Goal: Task Accomplishment & Management: Manage account settings

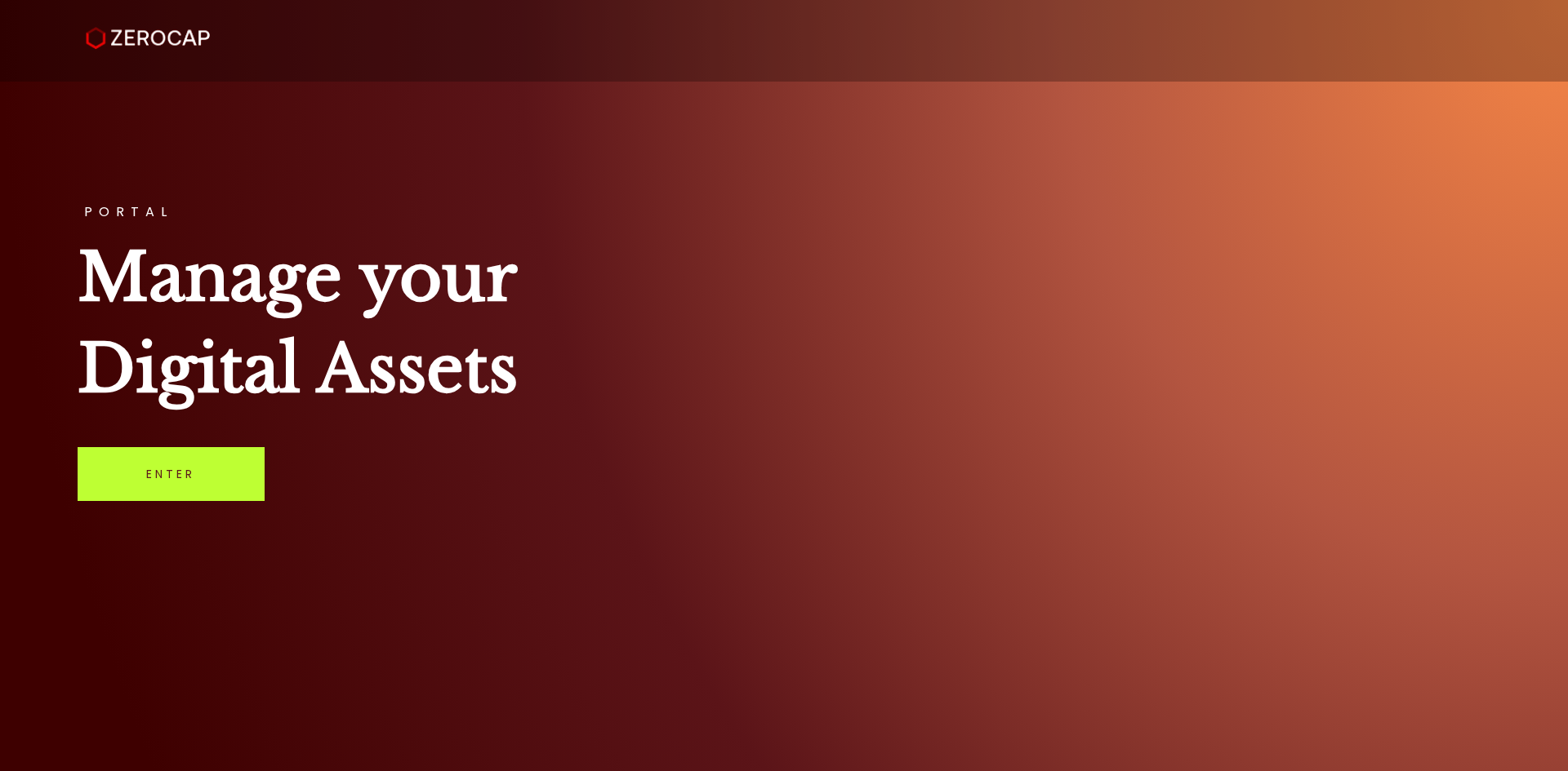
click at [190, 481] on link "Enter" at bounding box center [171, 474] width 187 height 54
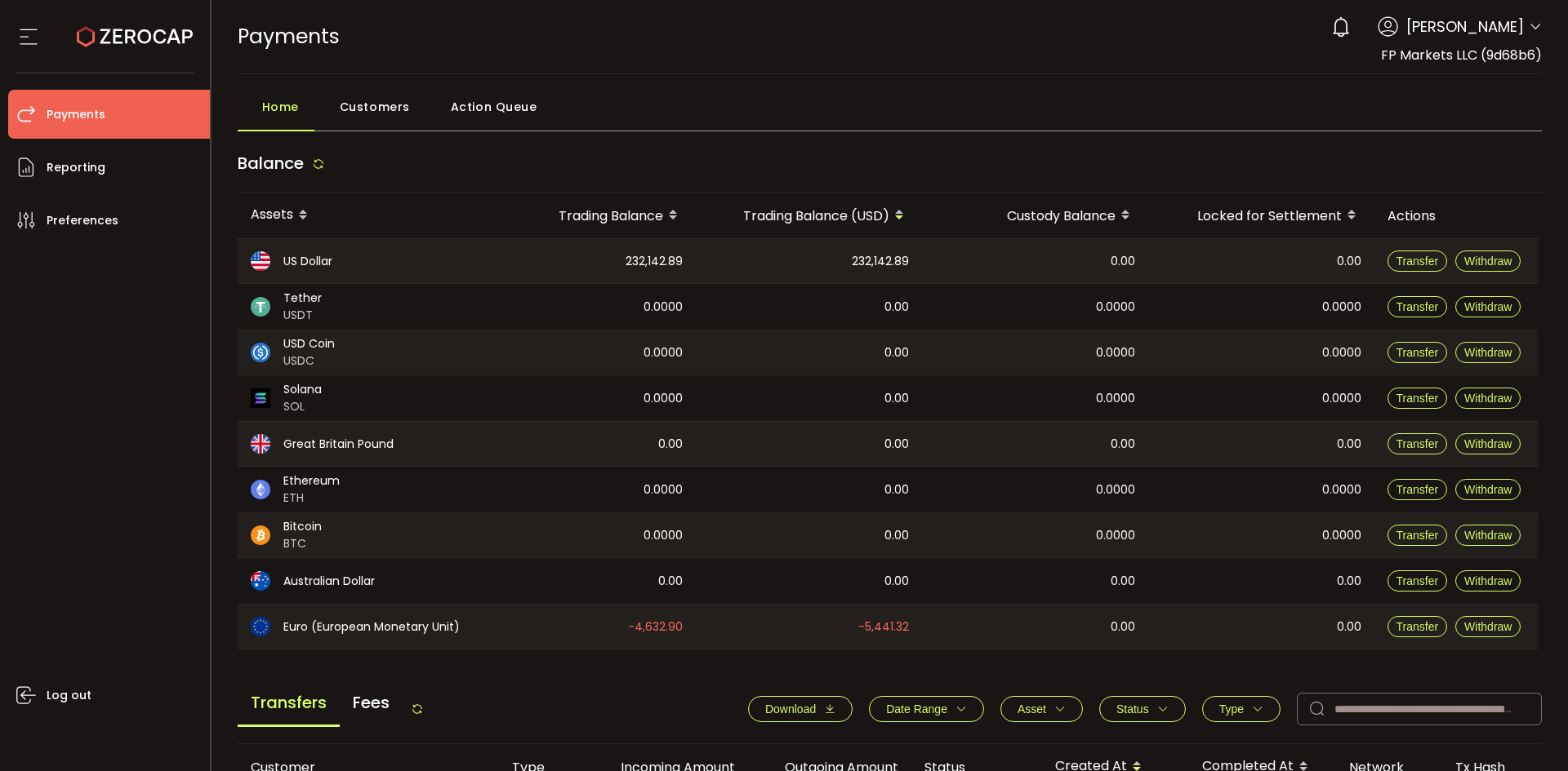
drag, startPoint x: 417, startPoint y: 707, endPoint x: 438, endPoint y: 684, distance: 31.1
click at [417, 707] on icon at bounding box center [416, 709] width 13 height 13
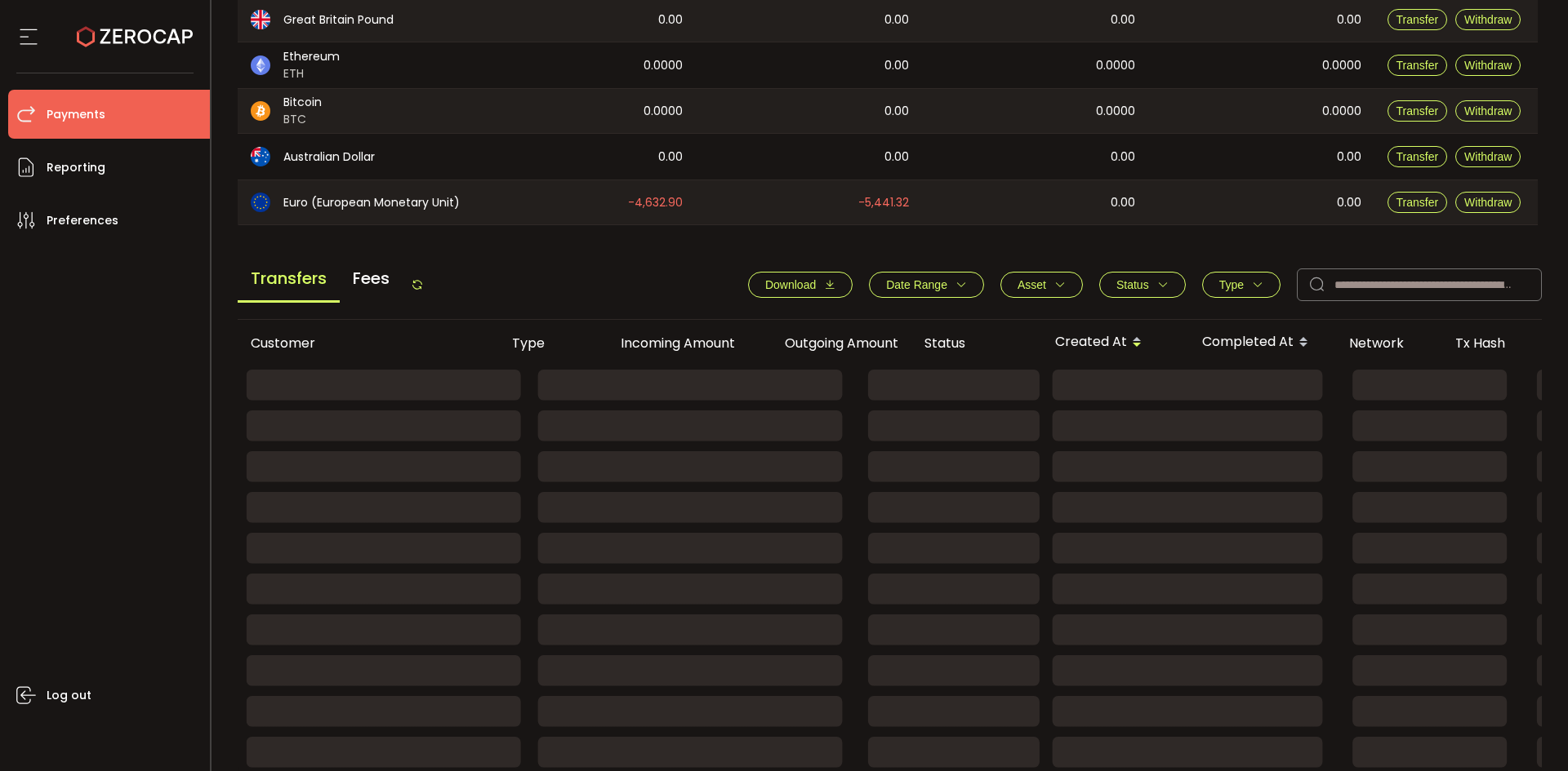
scroll to position [448, 0]
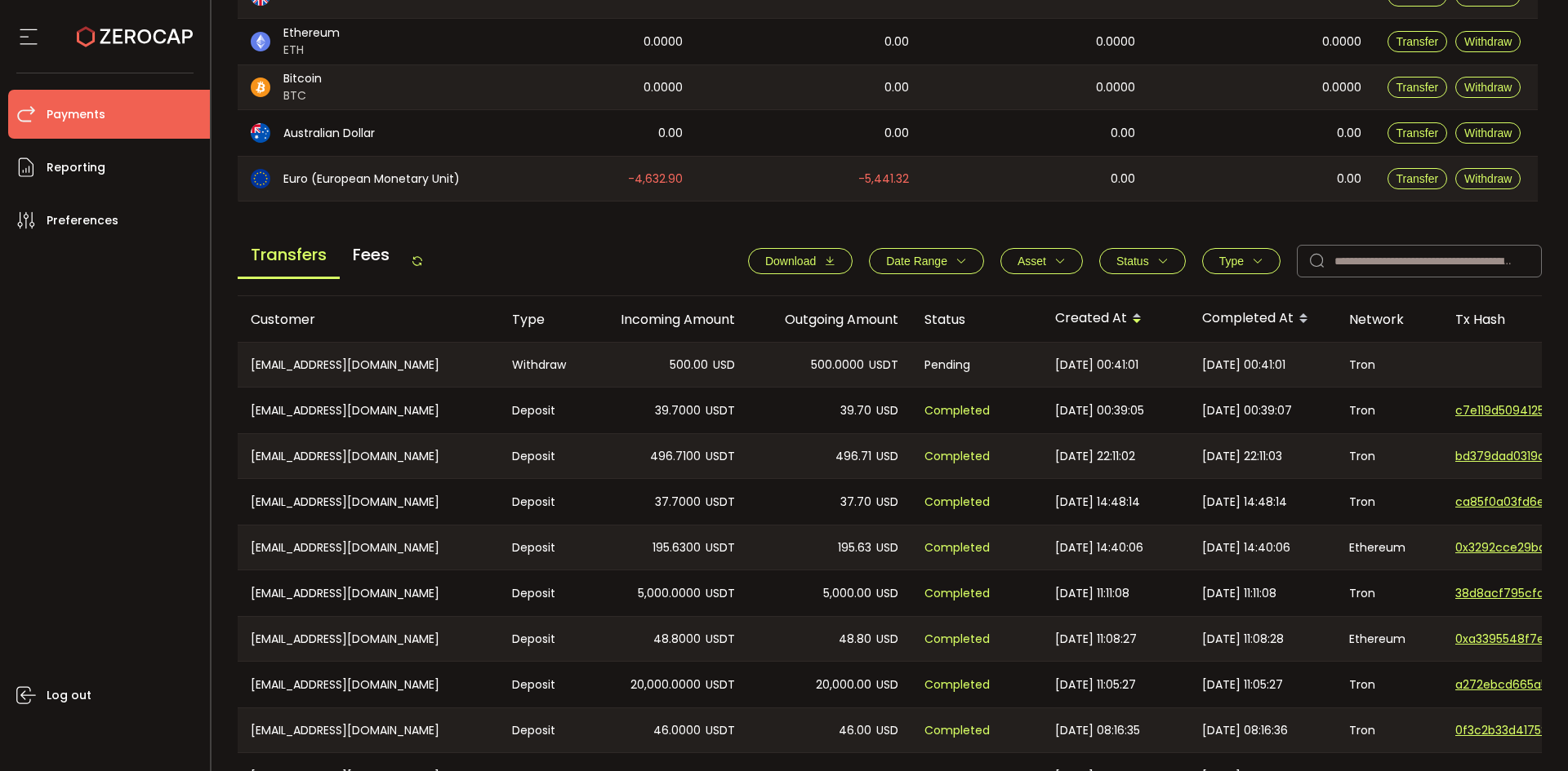
click at [424, 263] on icon at bounding box center [416, 260] width 13 height 13
